Goal: Task Accomplishment & Management: Manage account settings

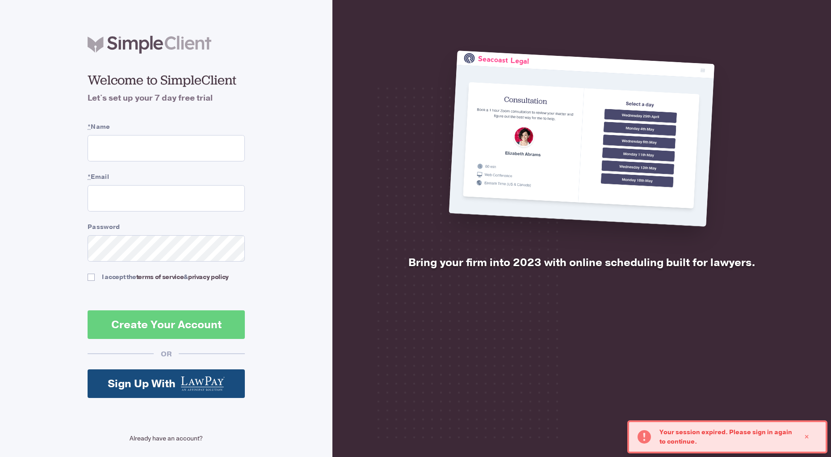
click at [167, 436] on link "Already have an account?" at bounding box center [166, 437] width 157 height 9
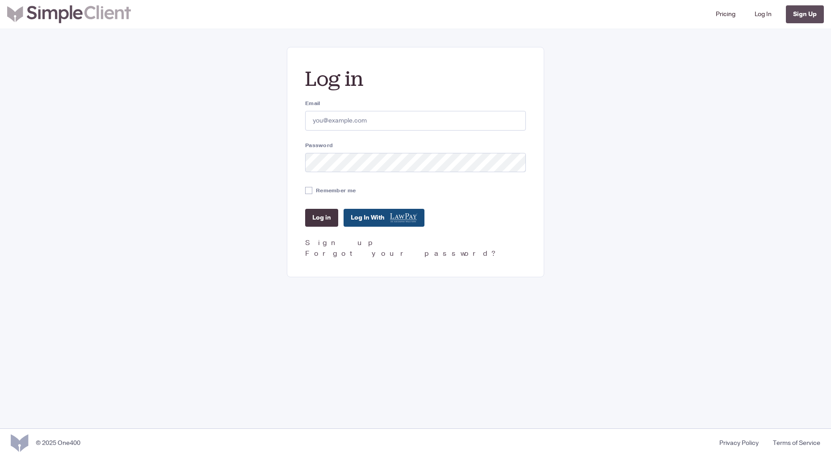
type input "inna@divorce.com"
click at [315, 220] on input "Log in" at bounding box center [321, 218] width 33 height 18
